Goal: Use online tool/utility

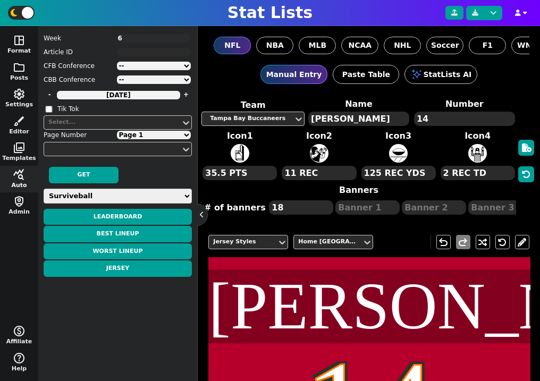
select select "surviveball"
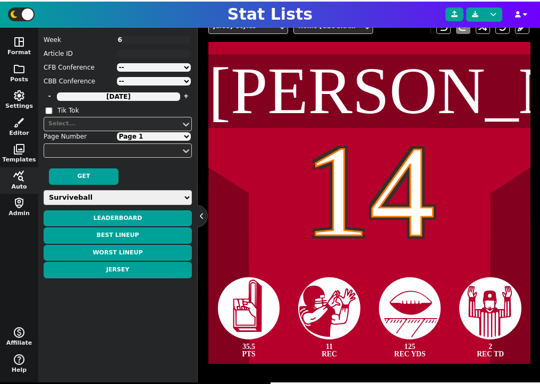
scroll to position [214, 0]
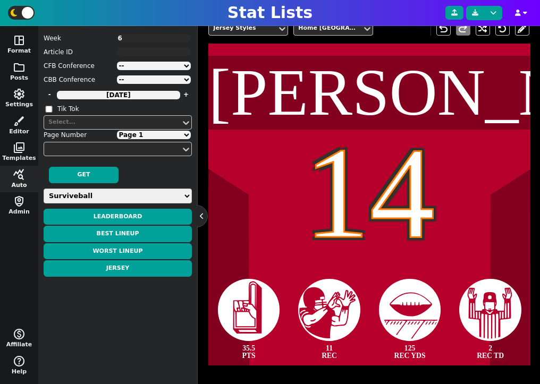
click at [437, 108] on div "[PERSON_NAME]" at bounding box center [369, 92] width 322 height 66
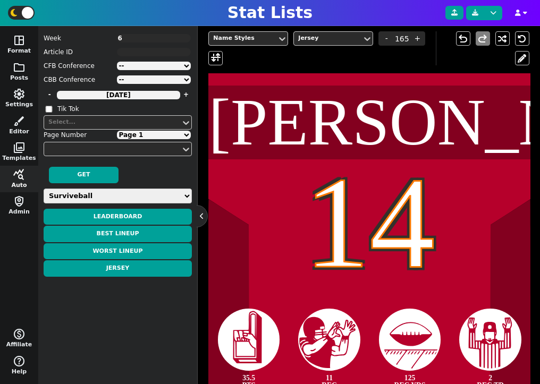
scroll to position [192, 0]
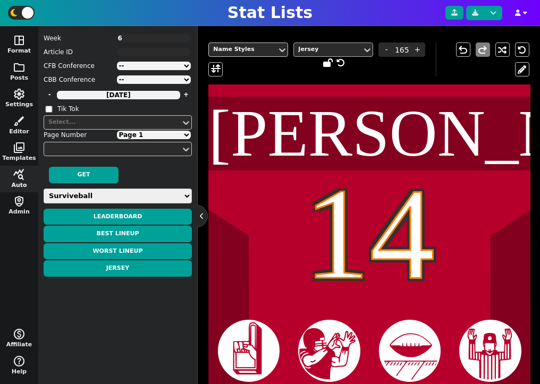
click at [348, 52] on div "Jersey" at bounding box center [327, 49] width 59 height 9
click at [212, 71] on span at bounding box center [216, 69] width 10 height 13
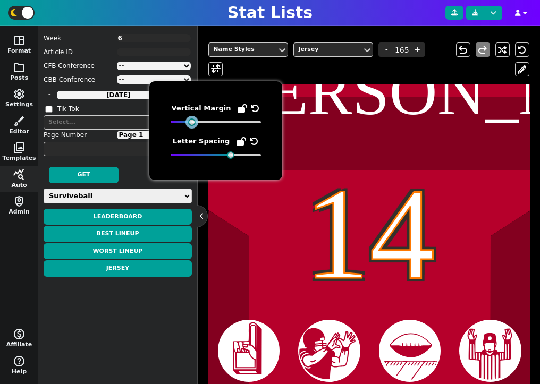
drag, startPoint x: 231, startPoint y: 121, endPoint x: 192, endPoint y: 127, distance: 39.3
click at [192, 127] on div "Vertical Margin Letter Spacing" at bounding box center [215, 131] width 90 height 56
click at [251, 107] on icon at bounding box center [255, 108] width 8 height 8
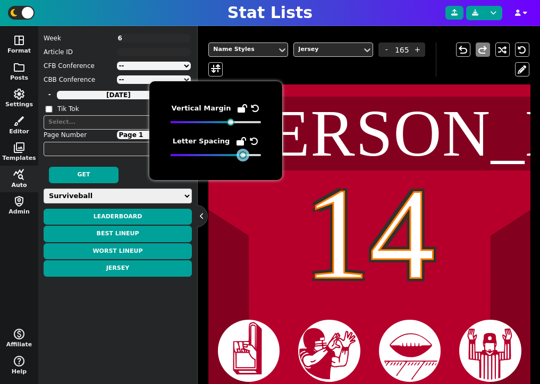
drag, startPoint x: 230, startPoint y: 156, endPoint x: 223, endPoint y: 160, distance: 8.8
click at [223, 160] on div "Vertical Margin Letter Spacing" at bounding box center [215, 130] width 133 height 99
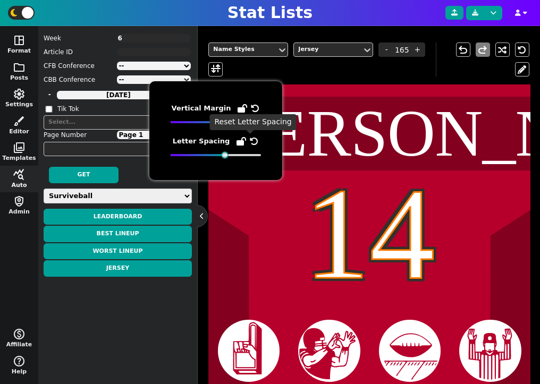
click at [250, 141] on icon at bounding box center [254, 141] width 8 height 8
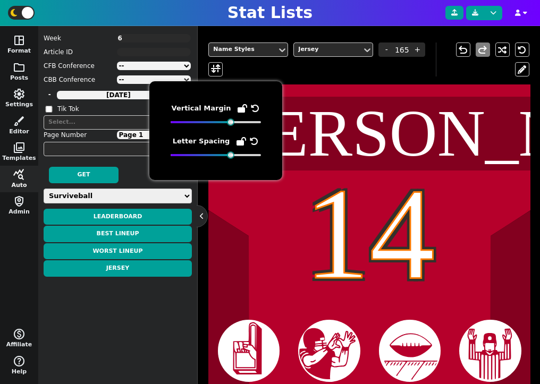
click at [348, 222] on div "14" at bounding box center [369, 233] width 322 height 131
